Goal: Task Accomplishment & Management: Use online tool/utility

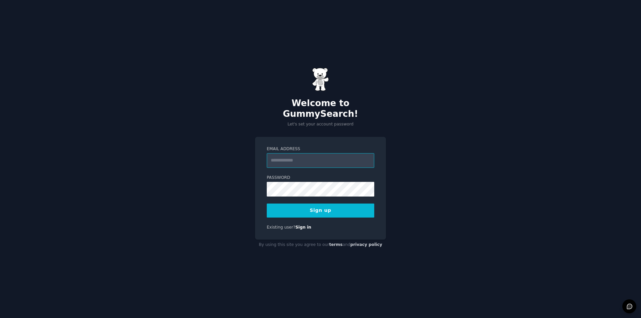
click at [294, 156] on input "Email Address" at bounding box center [321, 160] width 108 height 15
type input "**********"
click at [324, 204] on button "Sign up" at bounding box center [321, 211] width 108 height 14
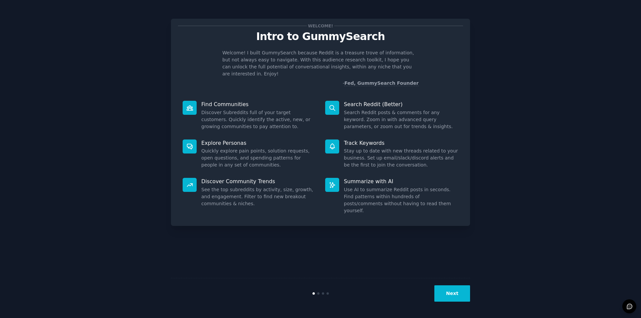
click at [452, 293] on button "Next" at bounding box center [453, 294] width 36 height 16
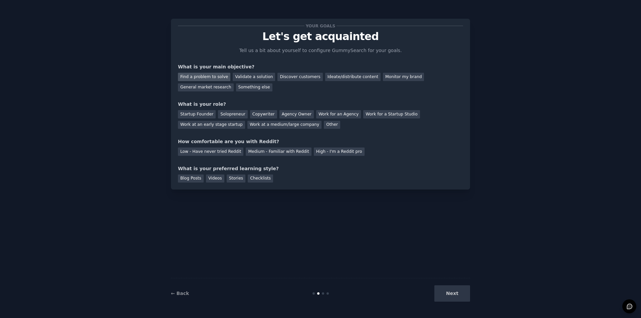
click at [217, 79] on div "Find a problem to solve" at bounding box center [204, 77] width 52 height 8
click at [337, 80] on div "Ideate/distribute content" at bounding box center [352, 77] width 55 height 8
click at [197, 72] on div "Find a problem to solve Validate a solution Discover customers Ideate/distribut…" at bounding box center [320, 80] width 285 height 21
click at [199, 75] on div "Find a problem to solve" at bounding box center [204, 77] width 52 height 8
click at [248, 126] on div "Work at a medium/large company" at bounding box center [285, 125] width 74 height 8
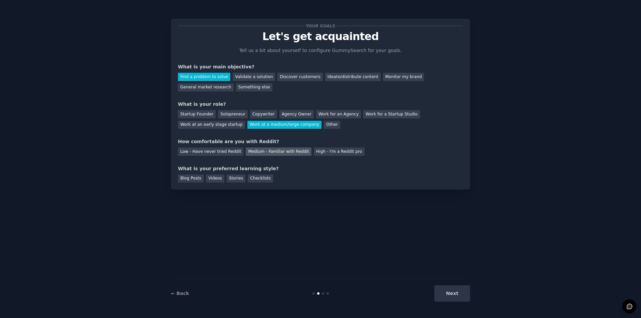
click at [277, 153] on div "Medium - Familiar with Reddit" at bounding box center [278, 152] width 65 height 8
click at [184, 178] on div "Blog Posts" at bounding box center [191, 179] width 26 height 8
click at [451, 296] on button "Next" at bounding box center [453, 294] width 36 height 16
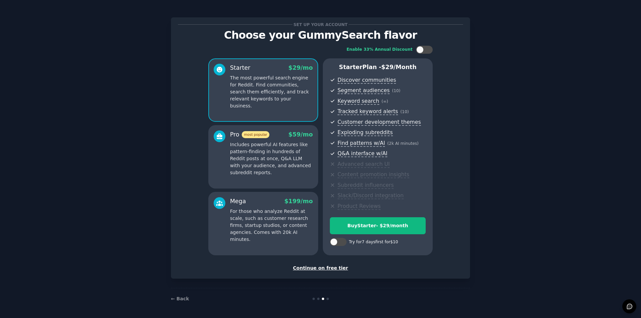
scroll to position [2, 0]
click at [323, 267] on div "Continue on free tier" at bounding box center [320, 267] width 285 height 7
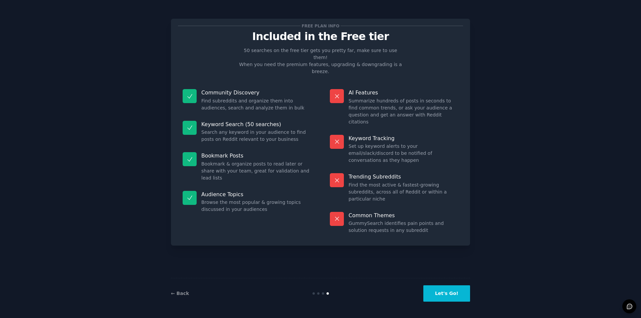
click at [444, 296] on button "Let's Go!" at bounding box center [447, 294] width 47 height 16
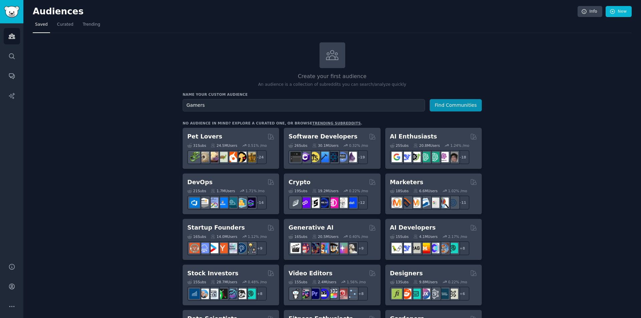
click at [416, 102] on input "Gamers" at bounding box center [304, 105] width 243 height 12
type input "Gamers"
click at [430, 106] on button "Find Communities" at bounding box center [456, 105] width 52 height 12
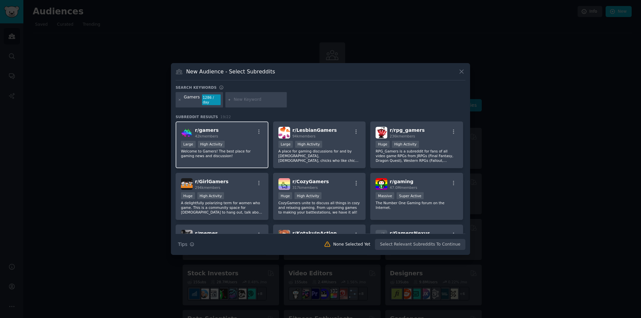
click at [226, 127] on div "r/ gamers 42k members" at bounding box center [222, 133] width 82 height 12
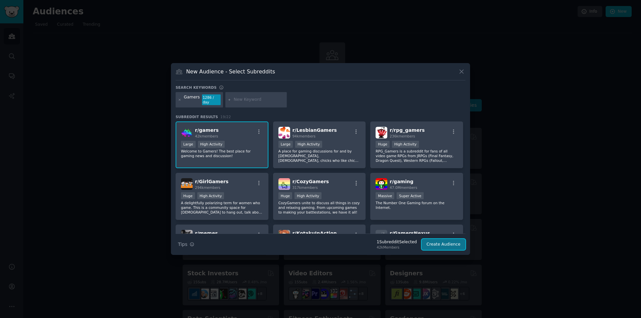
click at [452, 239] on button "Create Audience" at bounding box center [444, 244] width 44 height 11
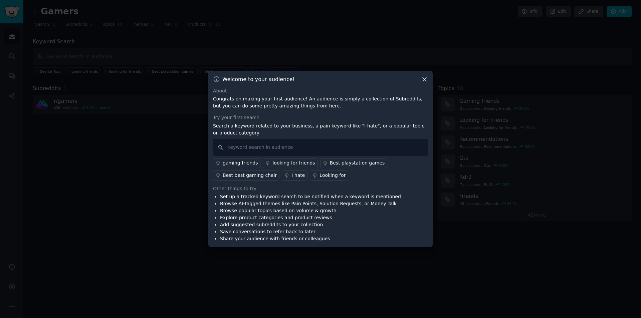
click at [292, 172] on div "I hate" at bounding box center [298, 175] width 13 height 7
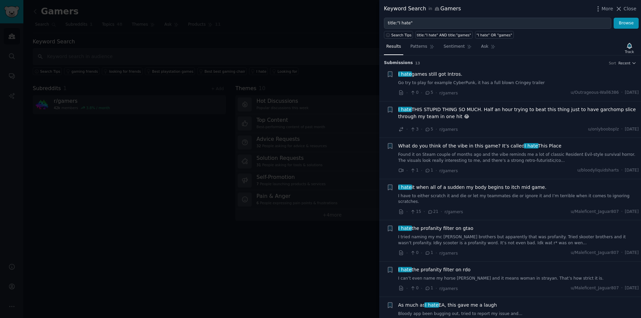
click at [244, 49] on div at bounding box center [320, 159] width 641 height 318
